Goal: Transaction & Acquisition: Purchase product/service

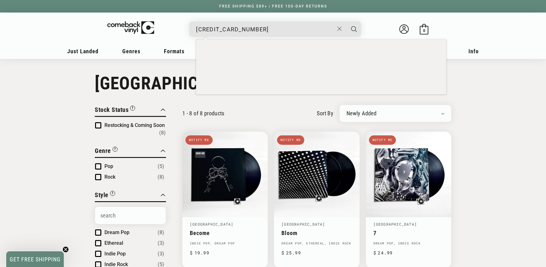
scroll to position [351, 0]
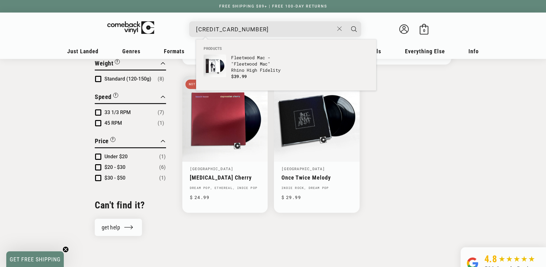
type input "603497813346"
click at [232, 55] on p "Fleetwood Mac - "Fleetwood Mac" Rhino High Fidelity" at bounding box center [257, 63] width 52 height 19
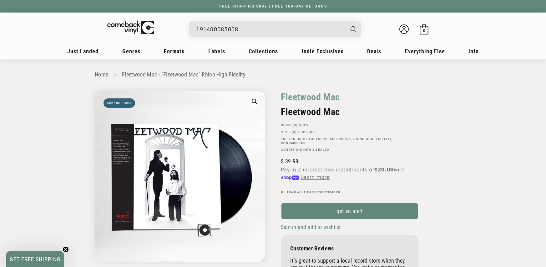
type input "191400085008"
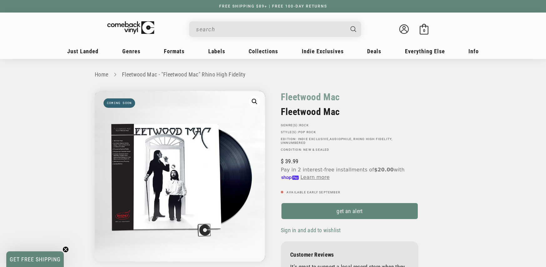
click at [226, 32] on input "When autocomplete results are available use up and down arrows to review and en…" at bounding box center [270, 29] width 148 height 13
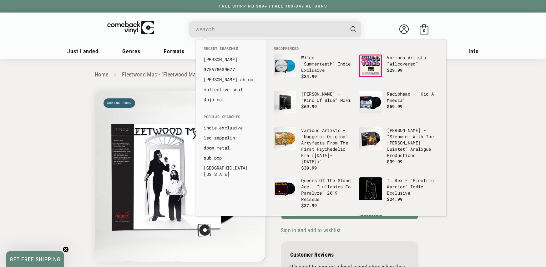
paste input "634904078119 Radiohead OK Computer N/A AMS Caitlin Elmore caitlinelmore@icloud.…"
type input "634904078119 Radiohead OK Computer N/A AMS Caitlin Elmore caitlinelmore@icloud.…"
paste input "191400085008"
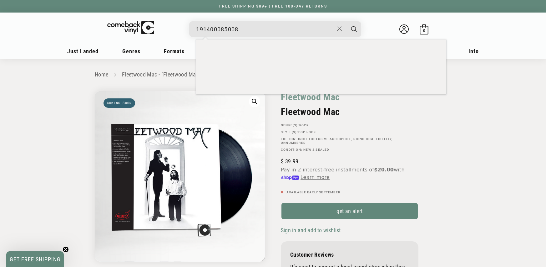
type input "191400085008"
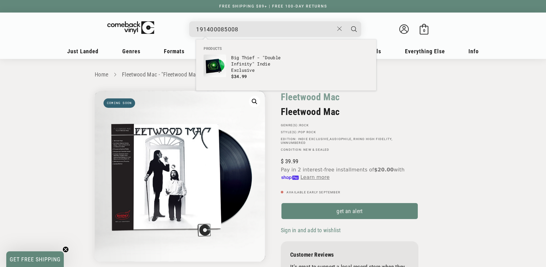
click at [226, 27] on input "191400085008" at bounding box center [265, 29] width 138 height 13
click at [269, 80] on link "Big Thief - "Double Infinity" Indie Exclusive $34.99" at bounding box center [244, 69] width 80 height 30
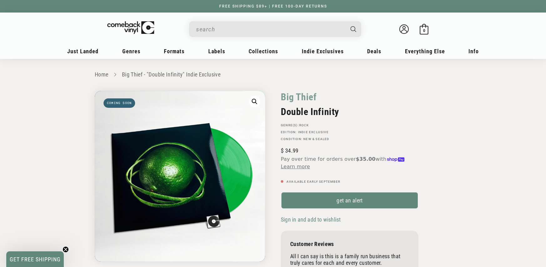
click at [262, 27] on input "When autocomplete results are available use up and down arrows to review and en…" at bounding box center [270, 29] width 148 height 13
paste input "75678601330"
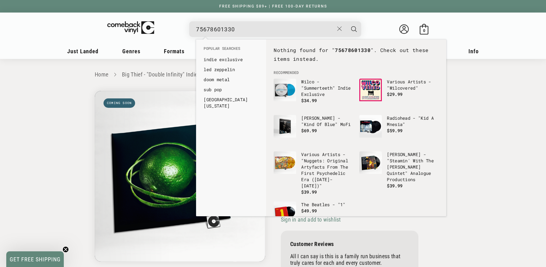
click at [197, 31] on input "75678601330" at bounding box center [265, 29] width 138 height 13
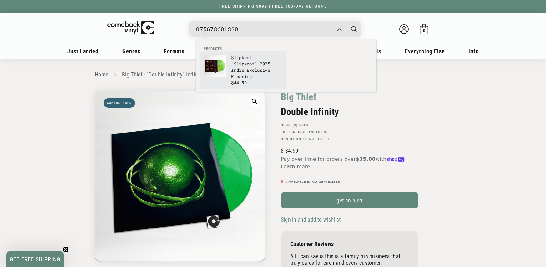
click at [245, 64] on p "Slipknot - "Slipknot" 2025 Indie Exclusive Pressing" at bounding box center [257, 66] width 52 height 25
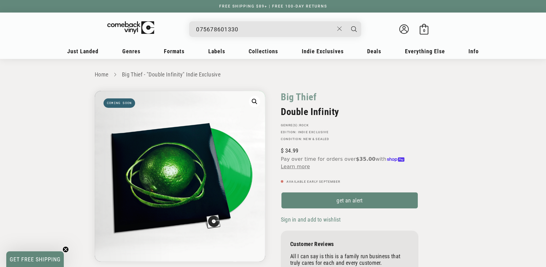
click at [244, 23] on input "075678601330" at bounding box center [265, 29] width 138 height 13
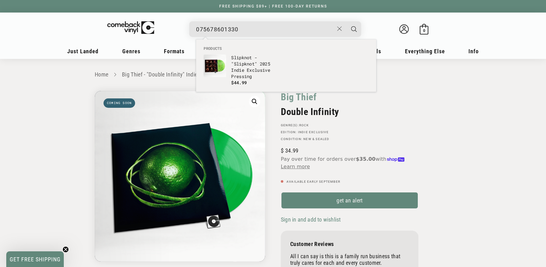
paste input "602458270082"
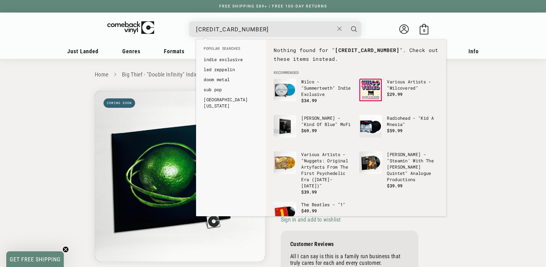
click at [197, 29] on input "602458270082" at bounding box center [265, 29] width 138 height 13
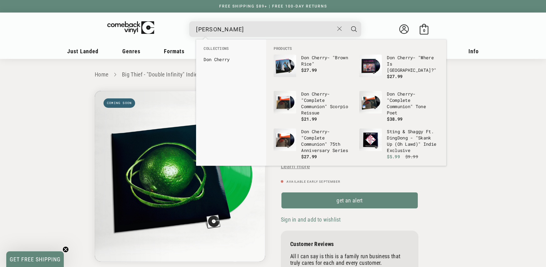
type input "Don Cherry"
click at [375, 100] on img "Products" at bounding box center [371, 102] width 23 height 23
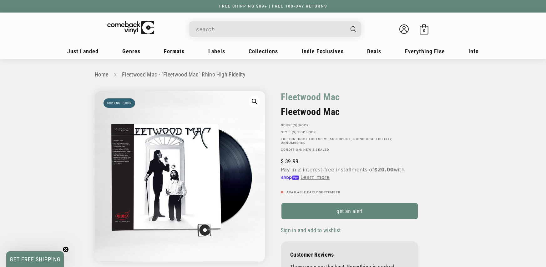
click at [255, 25] on input "When autocomplete results are available use up and down arrows to review and en…" at bounding box center [270, 29] width 148 height 13
paste input "603497811298"
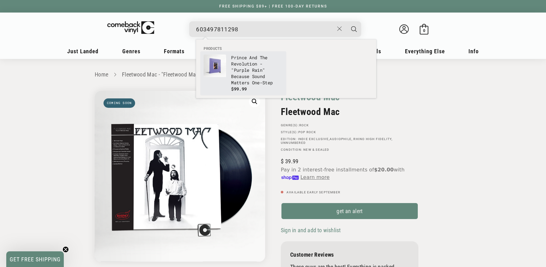
type input "603497811298"
click at [245, 63] on p "Prince And The Revolution - "Purple Rain" Because Sound Matters One-Step" at bounding box center [257, 69] width 52 height 31
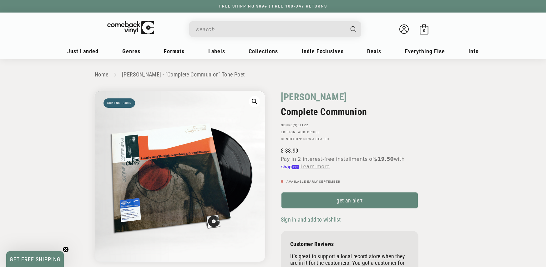
click at [232, 23] on input "When autocomplete results are available use up and down arrows to review and en…" at bounding box center [270, 29] width 148 height 13
paste input "[CREDIT_CARD_NUMBER]"
type input "[CREDIT_CARD_NUMBER]"
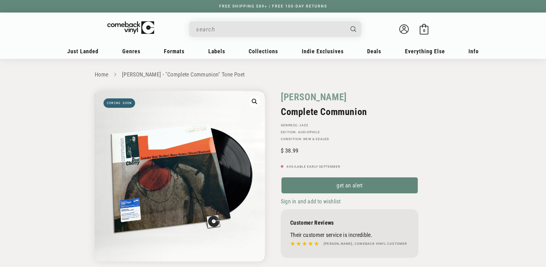
click at [231, 29] on input "Search" at bounding box center [270, 29] width 148 height 13
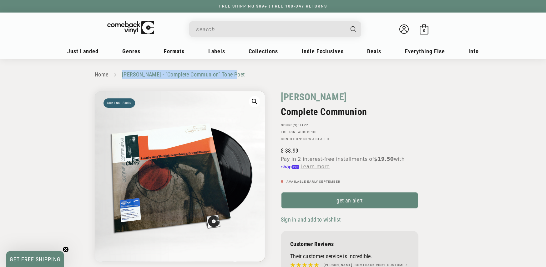
copy link "Don Cherry - "Complete Communion" Tone Poet"
click at [262, 33] on input "When autocomplete results are available use up and down arrows to review and en…" at bounding box center [270, 29] width 148 height 13
paste input "191404156308"
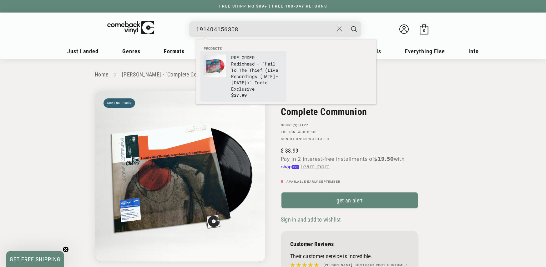
type input "191404156308"
click at [261, 60] on p "PRE-ORDER: Radiohead - "Hail To The Thief (Live Recordings 2003-2009)" Indie Ex…" at bounding box center [257, 73] width 52 height 38
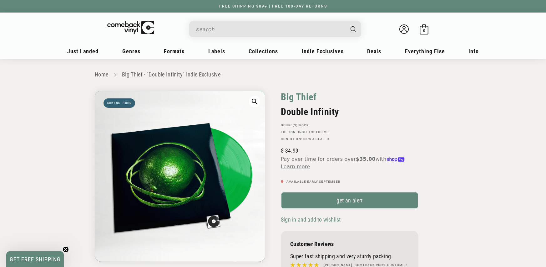
click at [307, 96] on link "Big Thief" at bounding box center [299, 97] width 36 height 12
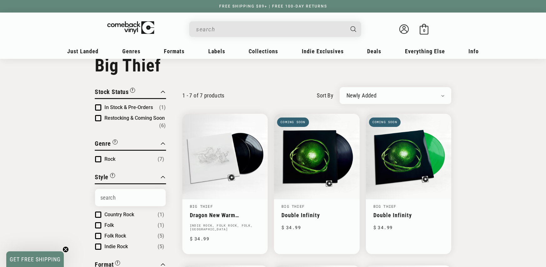
scroll to position [21, 0]
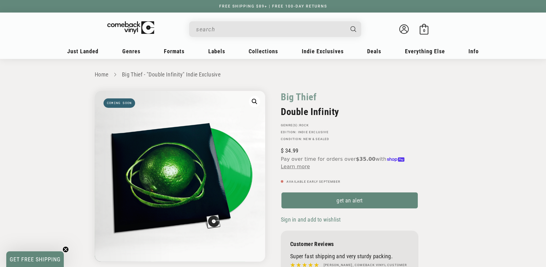
click at [233, 23] on input "When autocomplete results are available use up and down arrows to review and en…" at bounding box center [270, 29] width 148 height 13
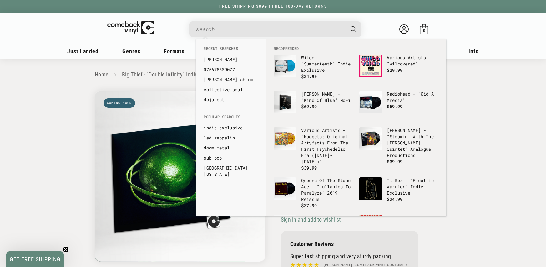
paste input "602478840234"
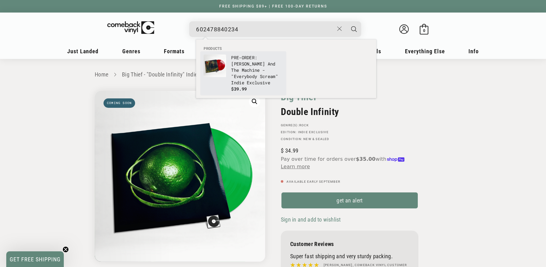
type input "602478840234"
click at [253, 55] on p "PRE-ORDER: [PERSON_NAME] And The Machine - "Everybody Scream" Indie Exclusive" at bounding box center [257, 69] width 52 height 31
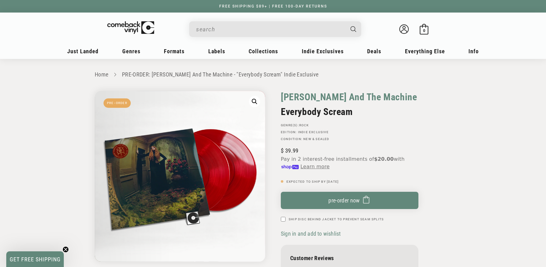
click at [299, 94] on link "[PERSON_NAME] And The Machine" at bounding box center [349, 97] width 136 height 12
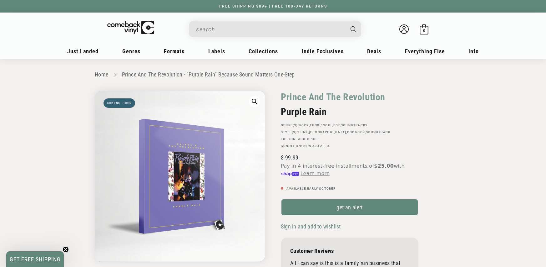
copy link "Prince And The Revolution - "Purple Rain" Because Sound Matters One-Step"
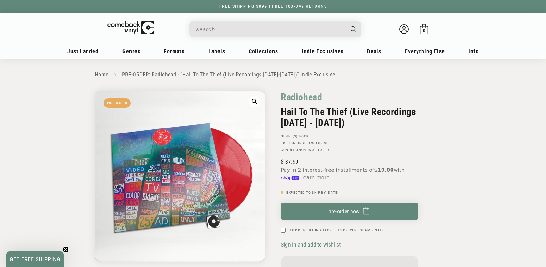
click at [223, 28] on input "When autocomplete results are available use up and down arrows to review and en…" at bounding box center [270, 29] width 148 height 13
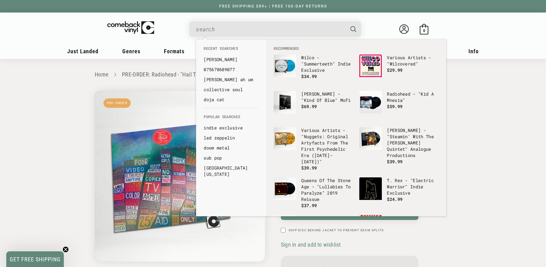
paste input "602455716019"
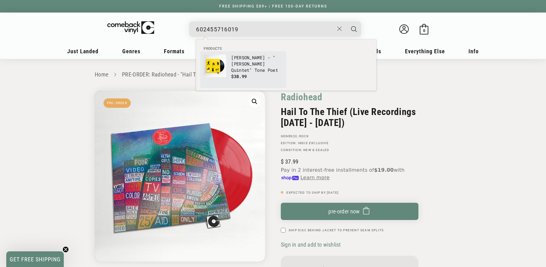
type input "602455716019"
click at [240, 61] on p "[PERSON_NAME] - "[PERSON_NAME] Quintet" Tone Poet" at bounding box center [257, 63] width 52 height 19
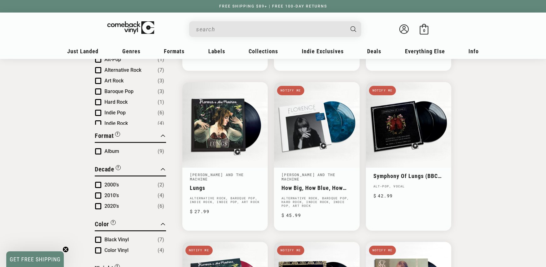
scroll to position [217, 0]
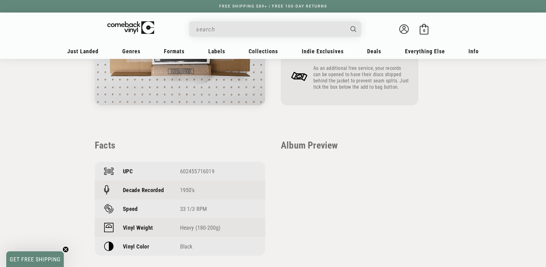
scroll to position [403, 0]
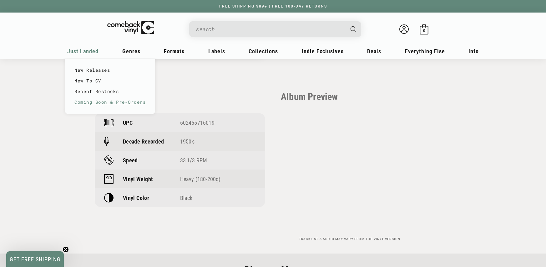
click at [98, 100] on link "Coming Soon & Pre-Orders" at bounding box center [109, 102] width 71 height 11
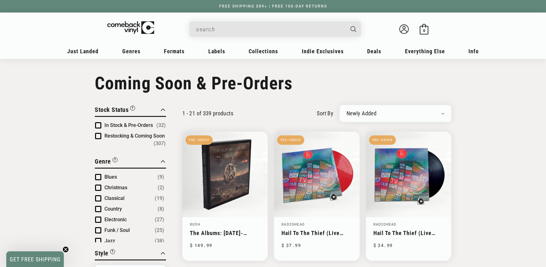
click at [100, 125] on span "Product filter" at bounding box center [98, 125] width 6 height 6
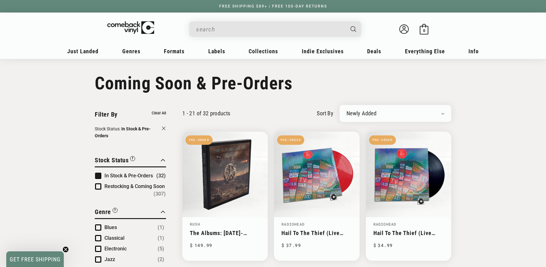
click at [97, 177] on span "Product filter" at bounding box center [98, 175] width 6 height 6
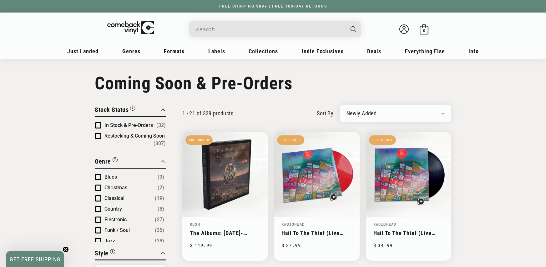
click at [100, 136] on span "Product filter" at bounding box center [98, 136] width 6 height 6
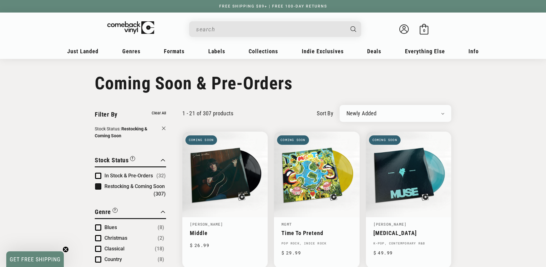
click at [210, 31] on input "When autocomplete results are available use up and down arrows to review and en…" at bounding box center [270, 29] width 148 height 13
paste input "5021732836373"
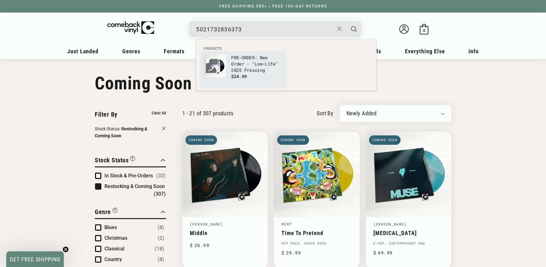
type input "5021732836373"
click at [252, 63] on p "PRE-ORDER: New Order - "Low-Life" 2025 Pressing" at bounding box center [257, 63] width 52 height 19
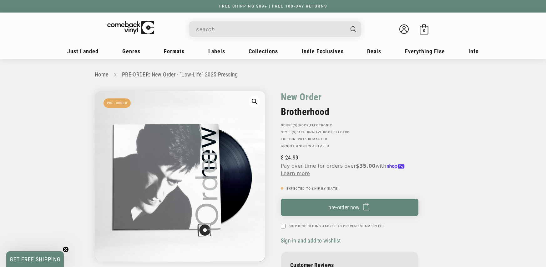
click at [206, 27] on input "When autocomplete results are available use up and down arrows to review and en…" at bounding box center [270, 29] width 148 height 13
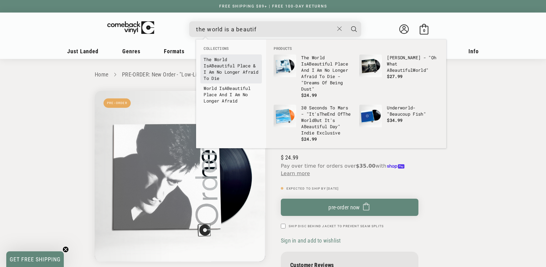
type input "the world is a beautif"
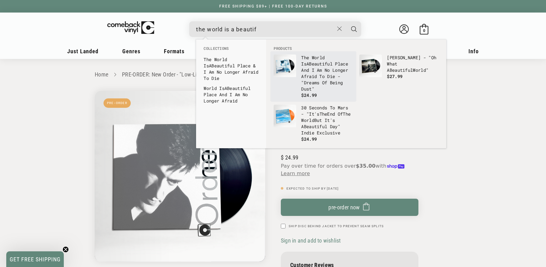
click at [306, 74] on p "The World Is A Beautif ul Place And I Am No Longer Afraid To Die - "Dreams Of B…" at bounding box center [327, 73] width 52 height 38
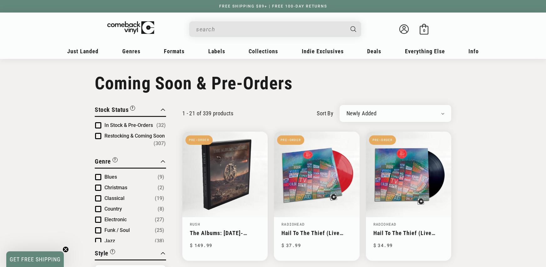
click at [254, 33] on input "Search" at bounding box center [270, 29] width 148 height 13
type input "new order low"
click at [262, 34] on input "new order low" at bounding box center [265, 29] width 138 height 13
paste input "5021732836373"
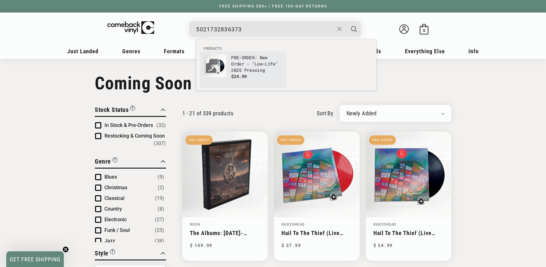
type input "5021732836373"
click at [239, 59] on p "PRE-ORDER: New Order - "Low-Life" 2025 Pressing" at bounding box center [257, 63] width 52 height 19
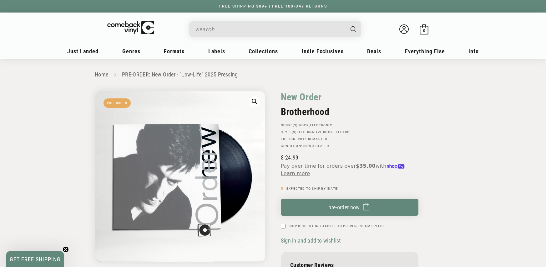
click at [228, 29] on input "When autocomplete results are available use up and down arrows to review and en…" at bounding box center [270, 29] width 148 height 13
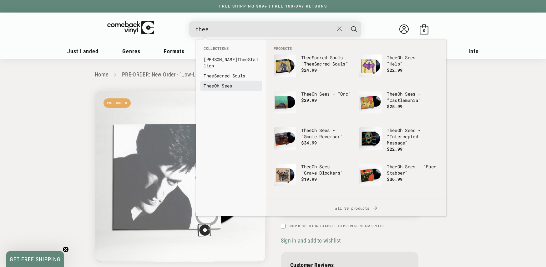
type input "thee"
click at [212, 83] on b "Thee" at bounding box center [209, 86] width 10 height 6
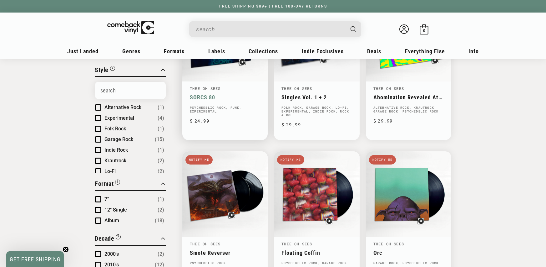
scroll to position [23, 0]
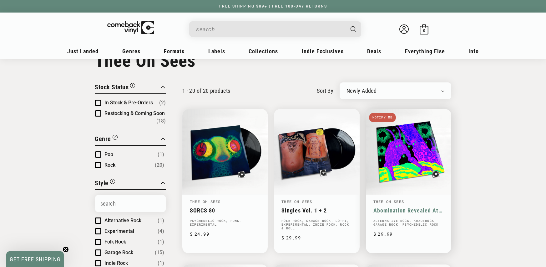
click at [418, 207] on link "Abomination Revealed At Last" at bounding box center [409, 210] width 70 height 7
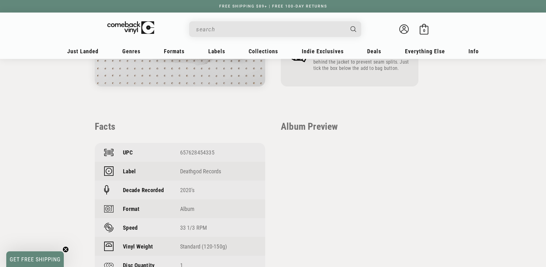
scroll to position [375, 0]
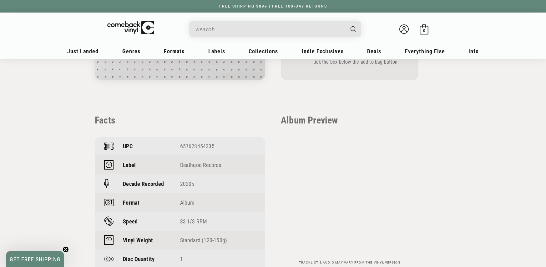
click at [192, 149] on div "657628454335" at bounding box center [218, 146] width 76 height 7
copy div "657628454335"
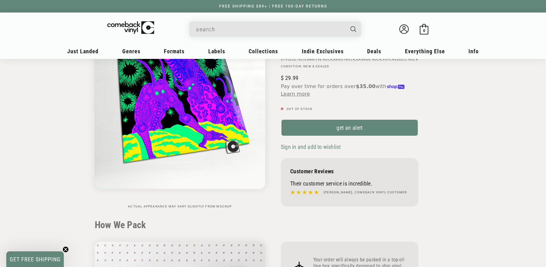
scroll to position [20, 0]
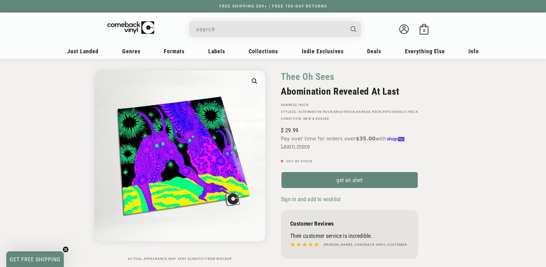
click at [224, 22] on div "Search" at bounding box center [279, 28] width 166 height 15
click at [225, 28] on input "When autocomplete results are available use up and down arrows to review and en…" at bounding box center [270, 29] width 148 height 13
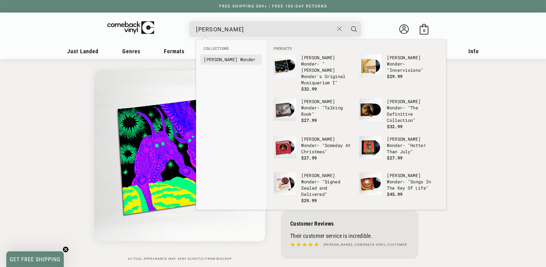
type input "stevie wonder"
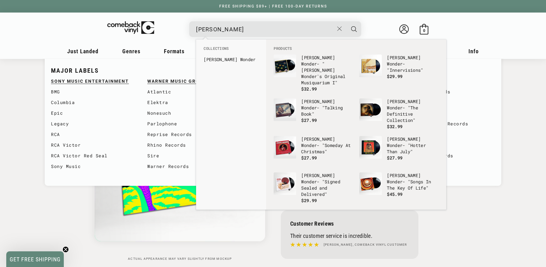
click at [219, 57] on b "Stevie" at bounding box center [221, 59] width 34 height 6
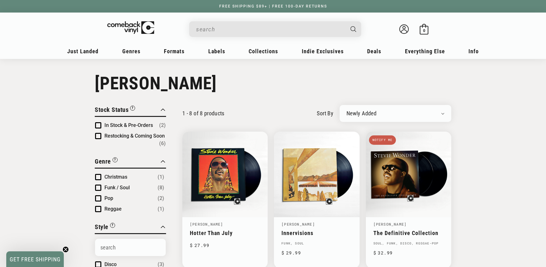
click at [235, 38] on div "Welcome back Bag 0 0 items" at bounding box center [273, 30] width 388 height 23
click at [234, 30] on input "When autocomplete results are available use up and down arrows to review and en…" at bounding box center [270, 29] width 148 height 13
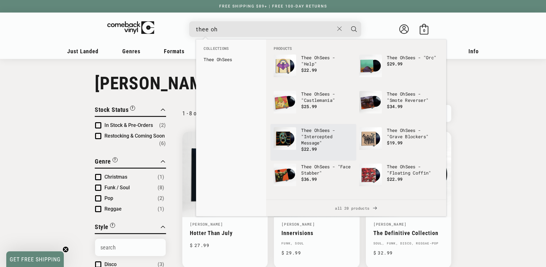
type input "thee oh"
click at [310, 129] on b "Thee" at bounding box center [306, 130] width 10 height 6
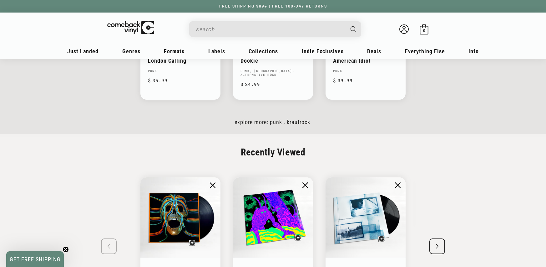
scroll to position [1033, 0]
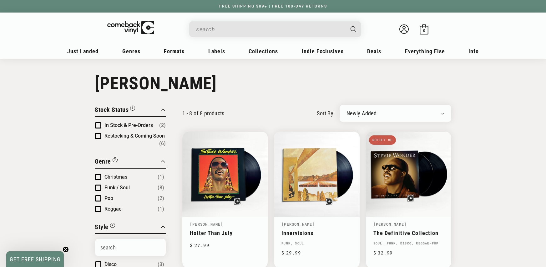
click at [219, 26] on input "Search" at bounding box center [270, 29] width 148 height 13
type input "thee"
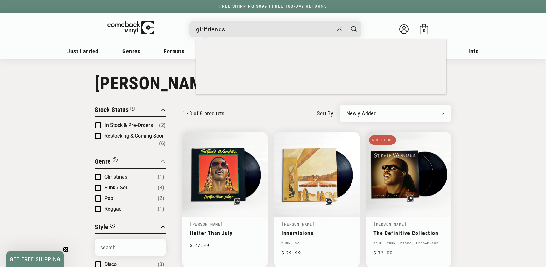
click at [346, 21] on button "Search" at bounding box center [354, 29] width 16 height 16
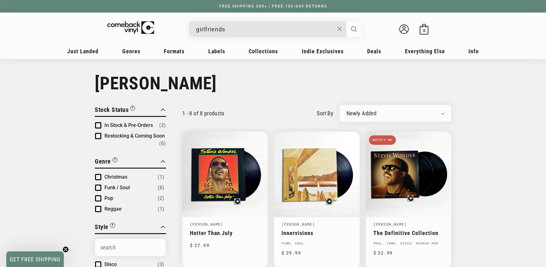
click at [353, 29] on icon "Search" at bounding box center [355, 29] width 6 height 6
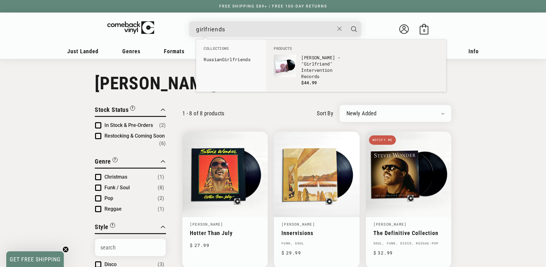
click at [272, 29] on input "girlfriends" at bounding box center [265, 29] width 138 height 13
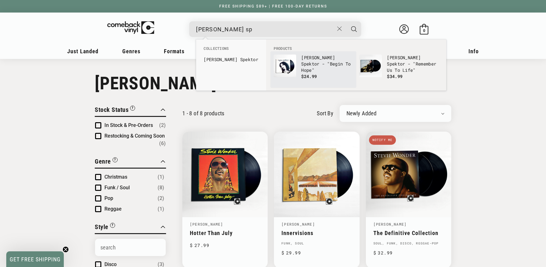
type input "regina sp"
click at [326, 55] on p "Regina Sp ektor - "Begin To Hope"" at bounding box center [327, 63] width 52 height 19
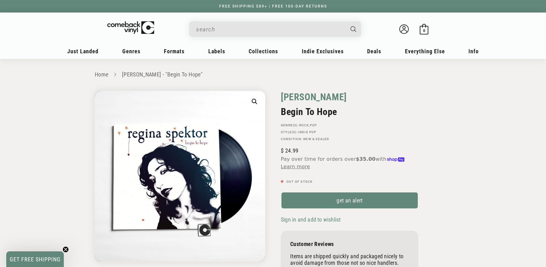
click at [299, 99] on link "[PERSON_NAME]" at bounding box center [314, 97] width 66 height 12
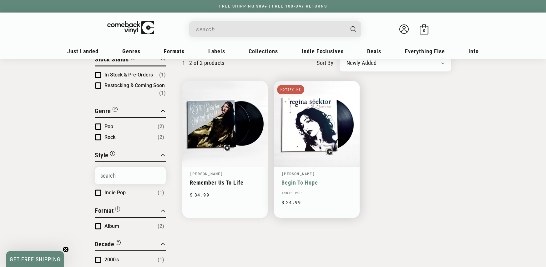
scroll to position [50, 0]
click at [227, 27] on input "When autocomplete results are available use up and down arrows to review and en…" at bounding box center [270, 29] width 148 height 13
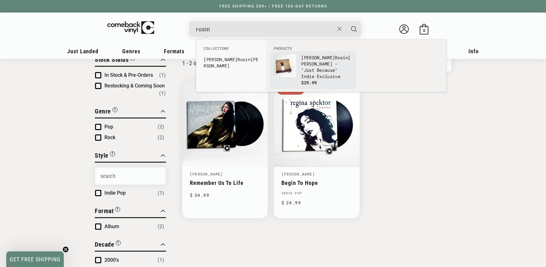
type input "rosin"
click at [305, 65] on p "Claire Rosin kranz - "Just Because" Indie Exclusive" at bounding box center [327, 66] width 52 height 25
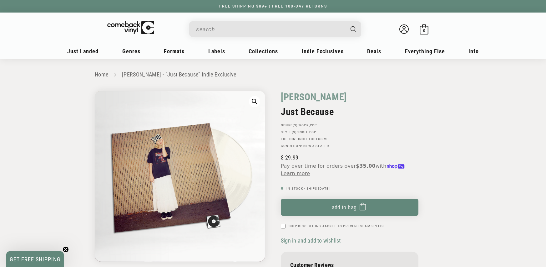
click at [226, 34] on input "When autocomplete results are available use up and down arrows to review and en…" at bounding box center [270, 29] width 148 height 13
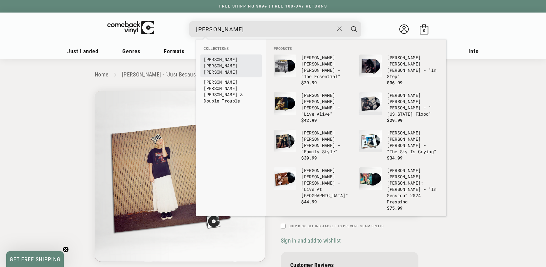
type input "stevie ray"
click at [220, 58] on b "Stevie" at bounding box center [221, 59] width 34 height 6
